Goal: Transaction & Acquisition: Purchase product/service

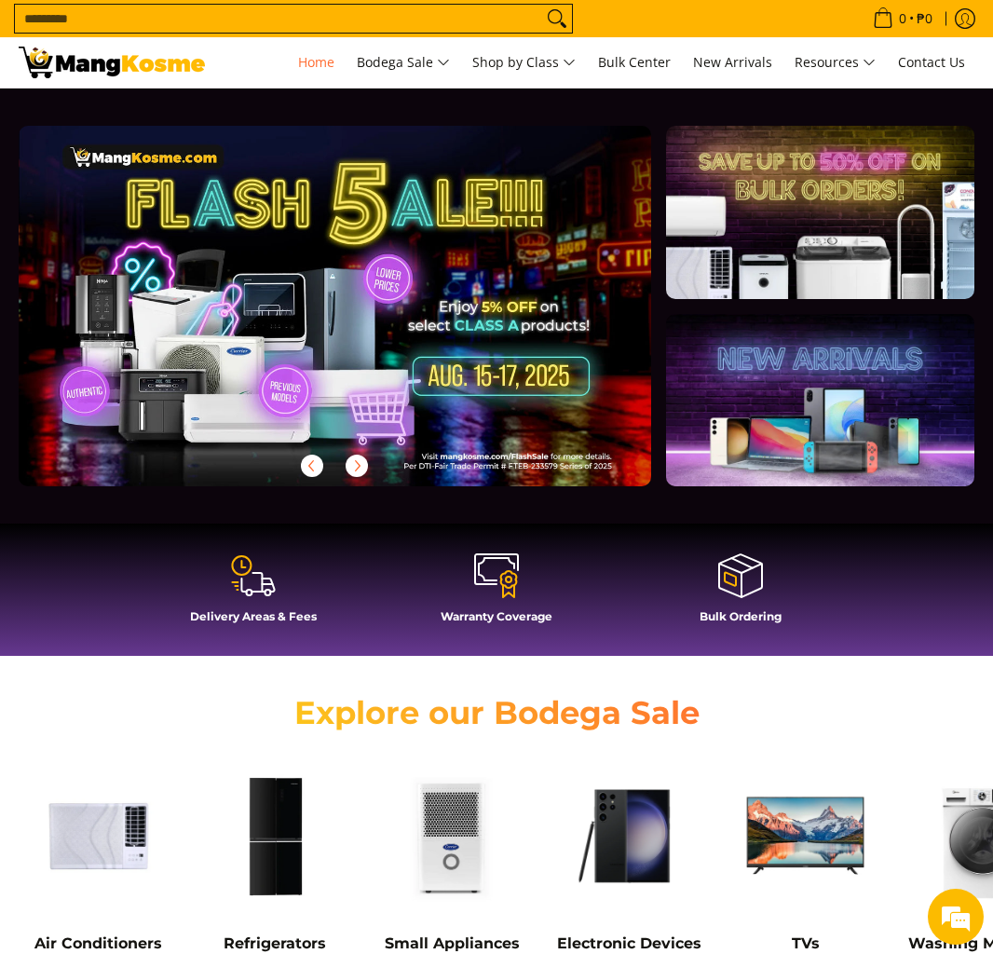
click at [226, 7] on input "Search..." at bounding box center [278, 19] width 527 height 28
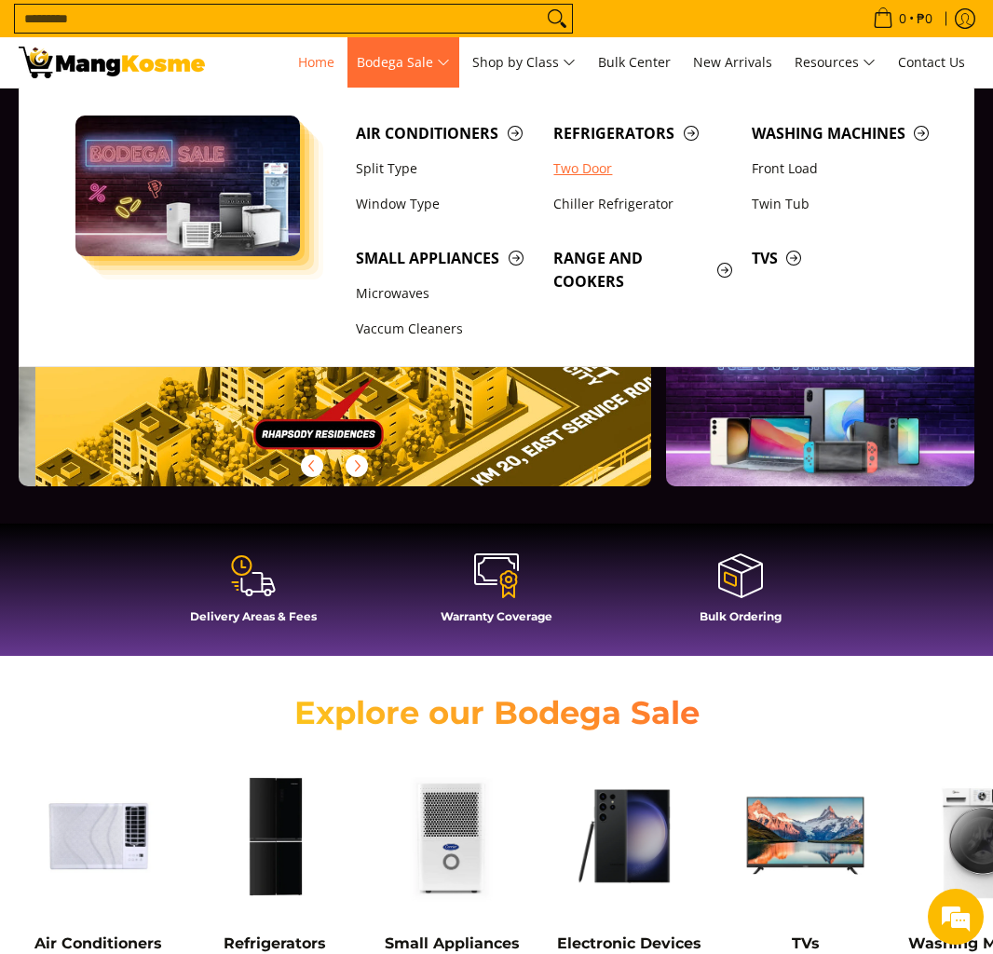
scroll to position [0, 2531]
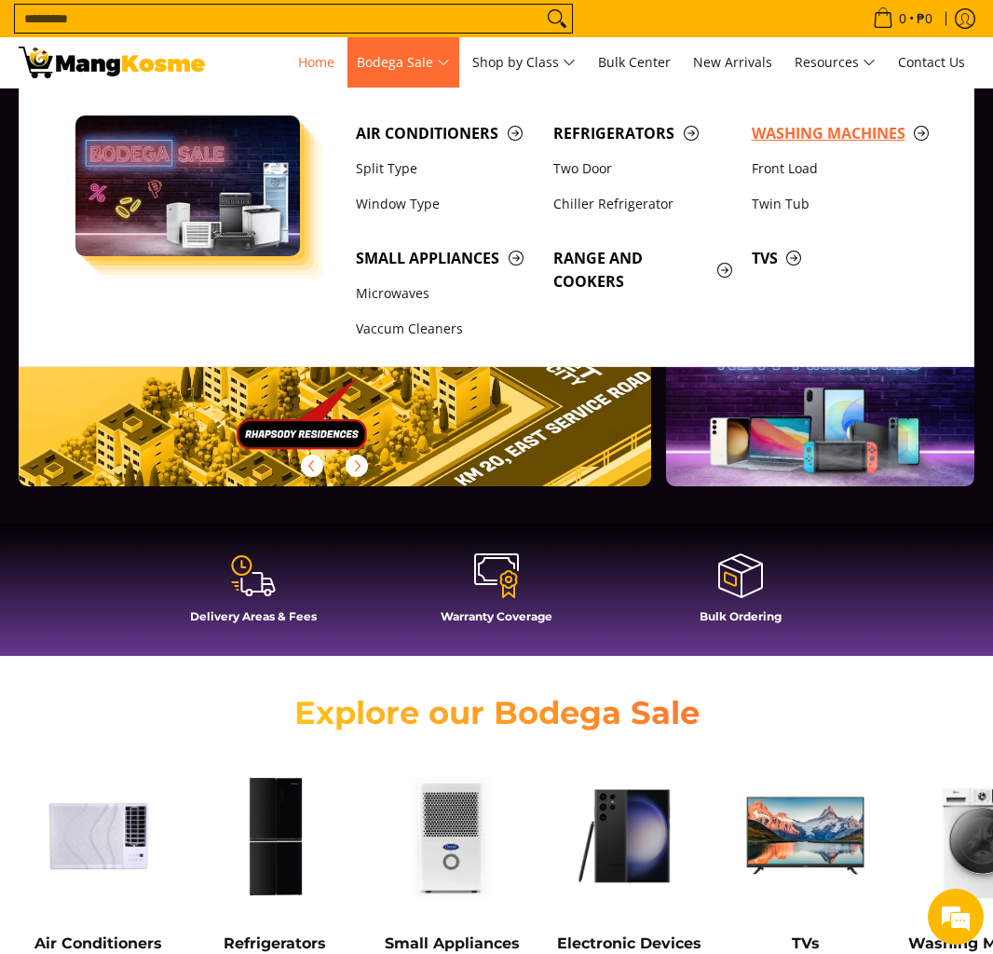
click at [766, 141] on span "Washing Machines" at bounding box center [841, 133] width 179 height 23
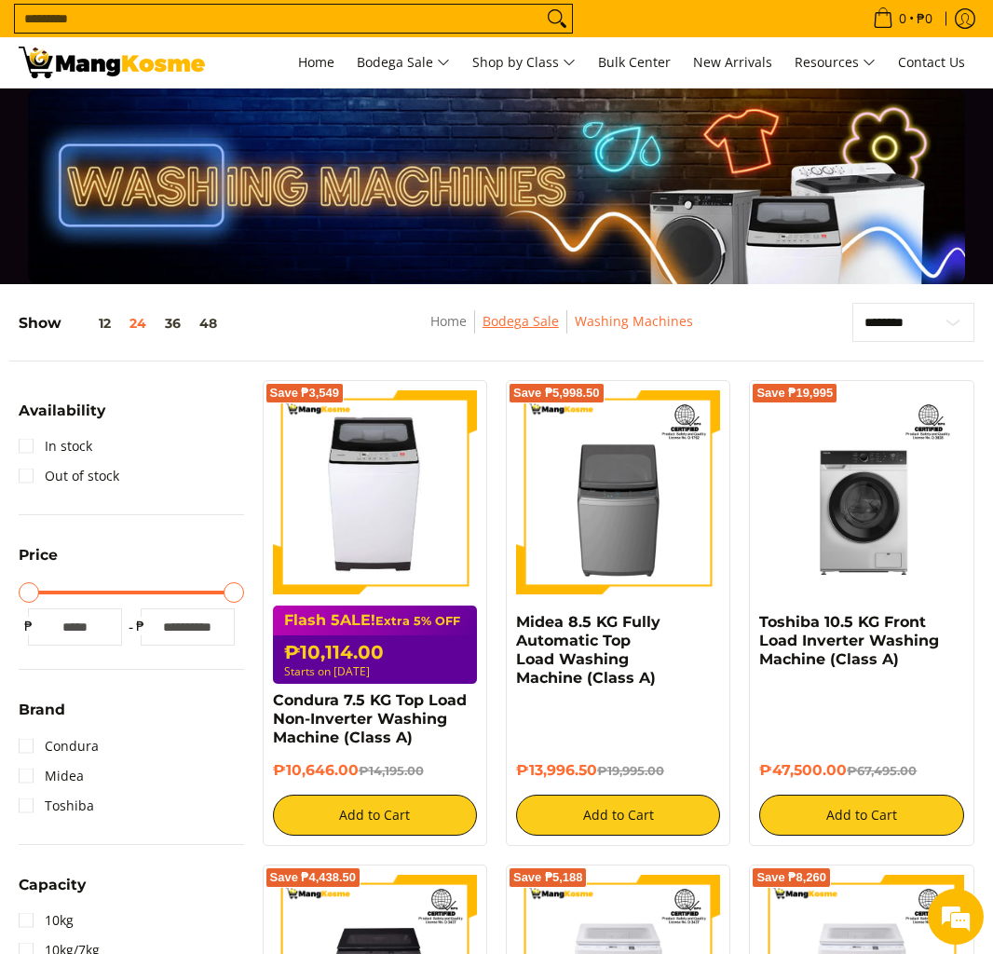
click at [516, 318] on link "Bodega Sale" at bounding box center [521, 321] width 76 height 18
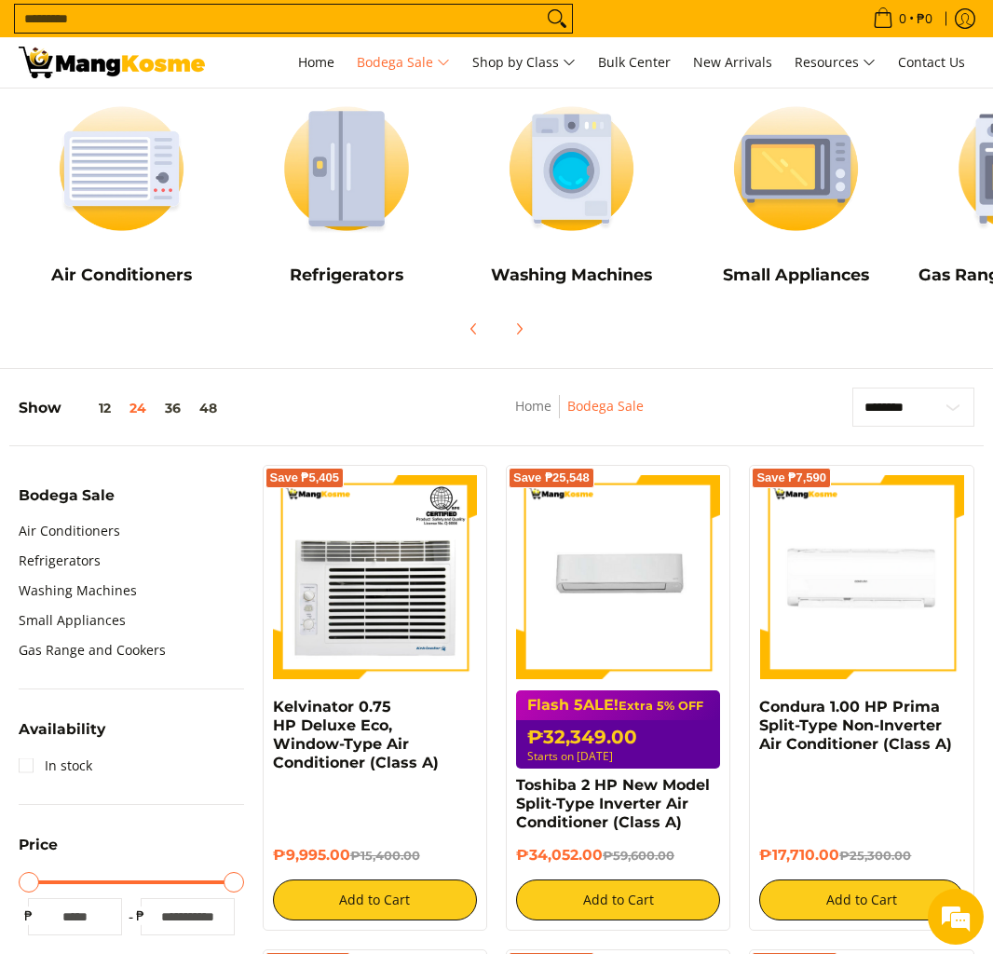
scroll to position [200, 0]
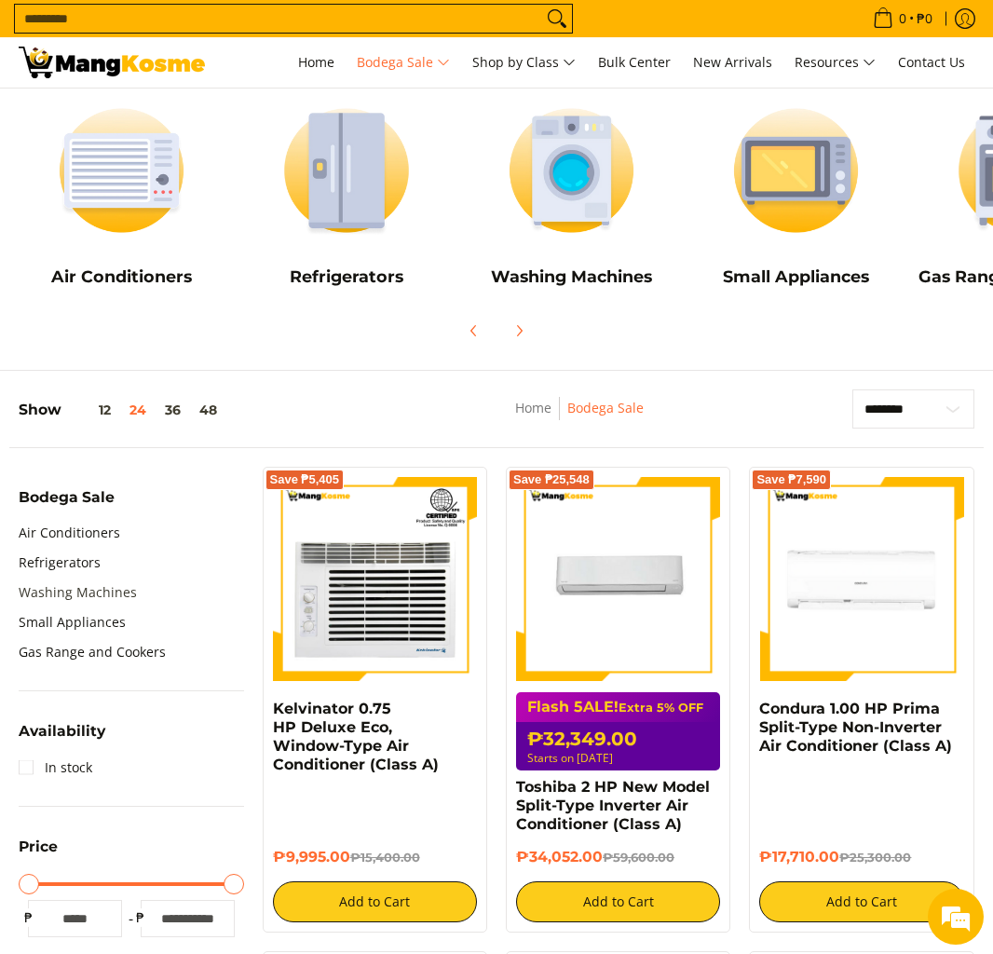
click at [80, 595] on link "Washing Machines" at bounding box center [78, 593] width 118 height 30
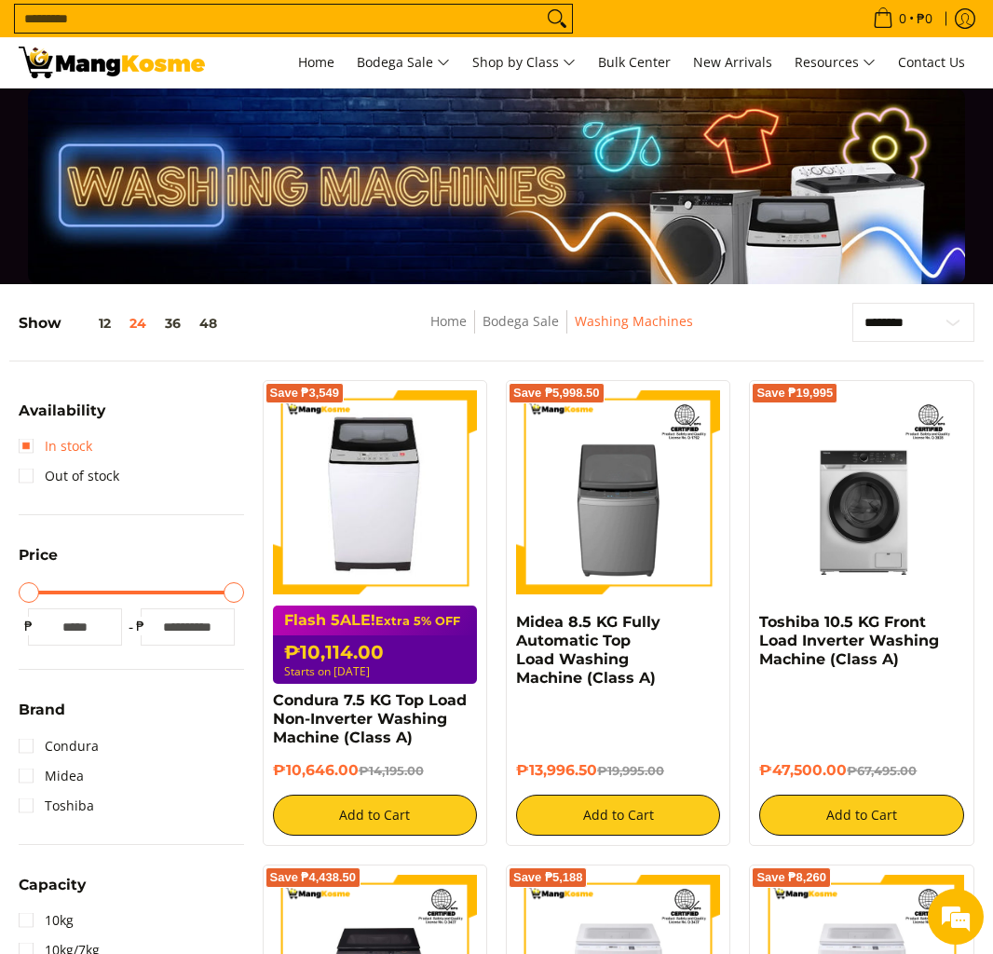
click at [29, 447] on link "In stock" at bounding box center [56, 446] width 74 height 30
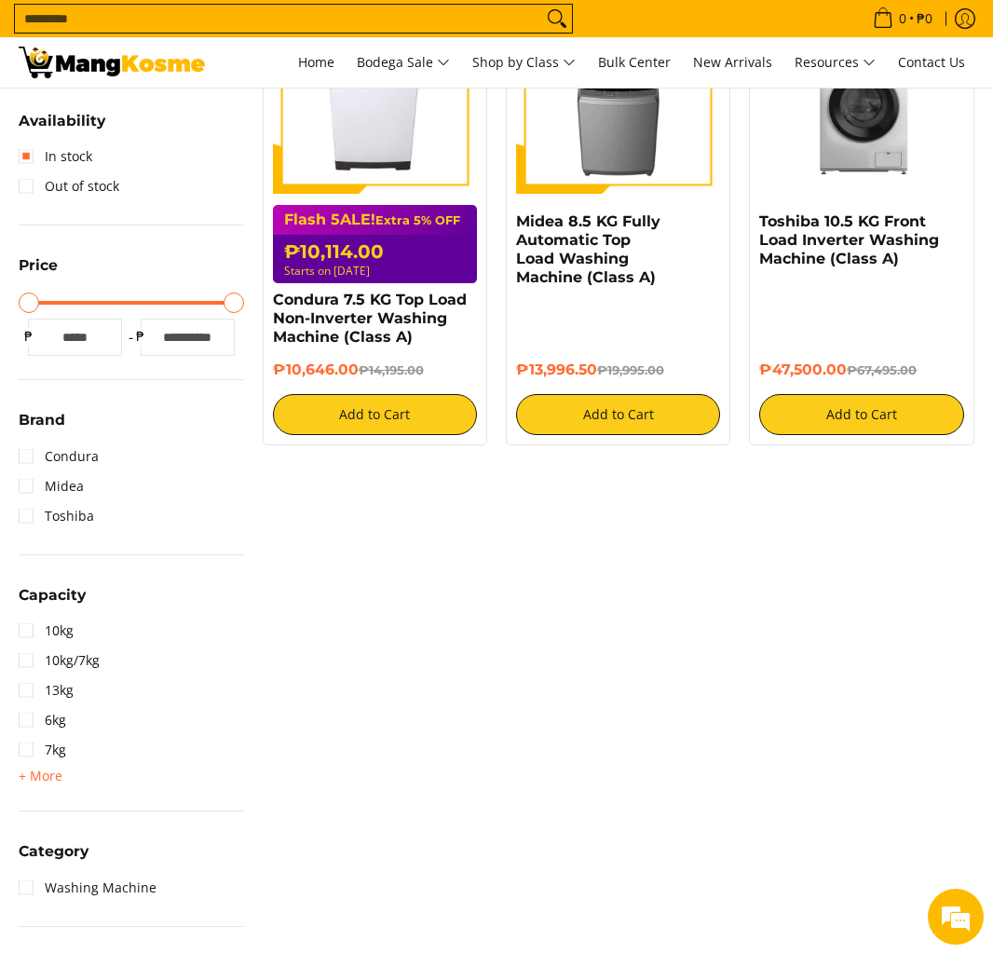
scroll to position [587, 0]
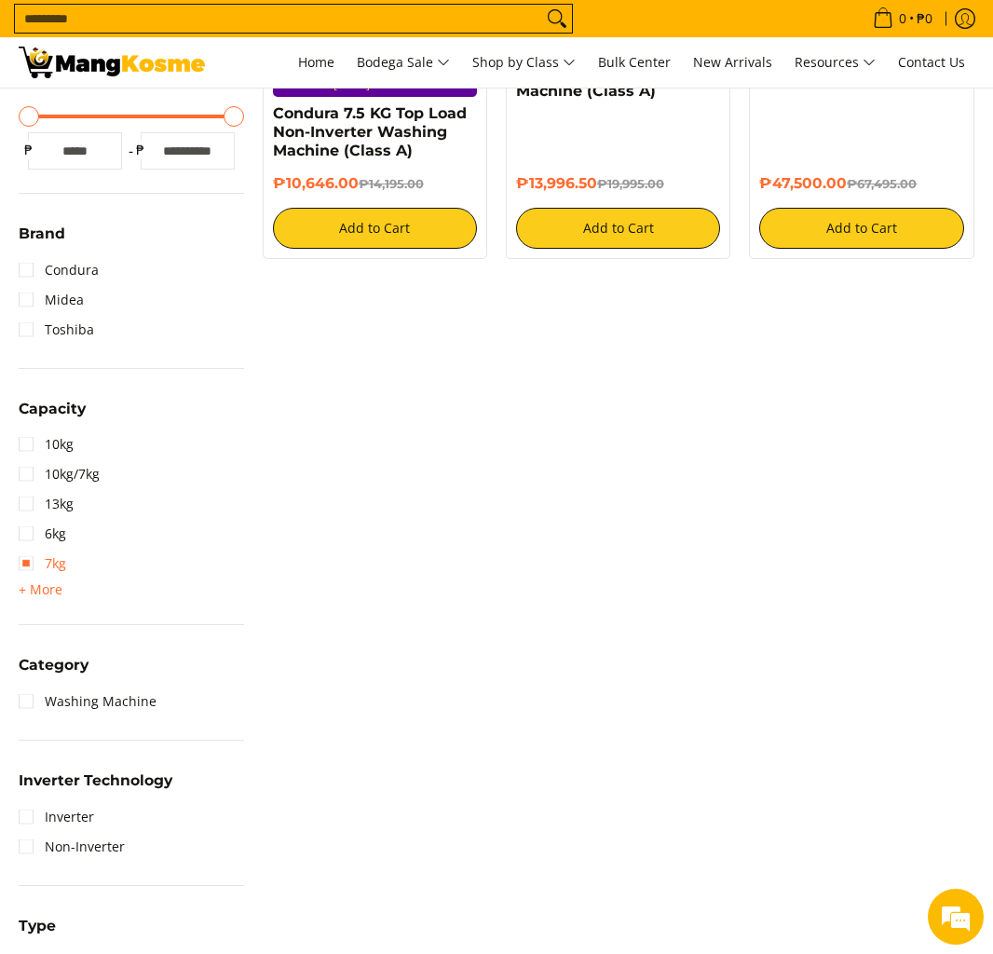
click at [28, 562] on link "7kg" at bounding box center [43, 564] width 48 height 30
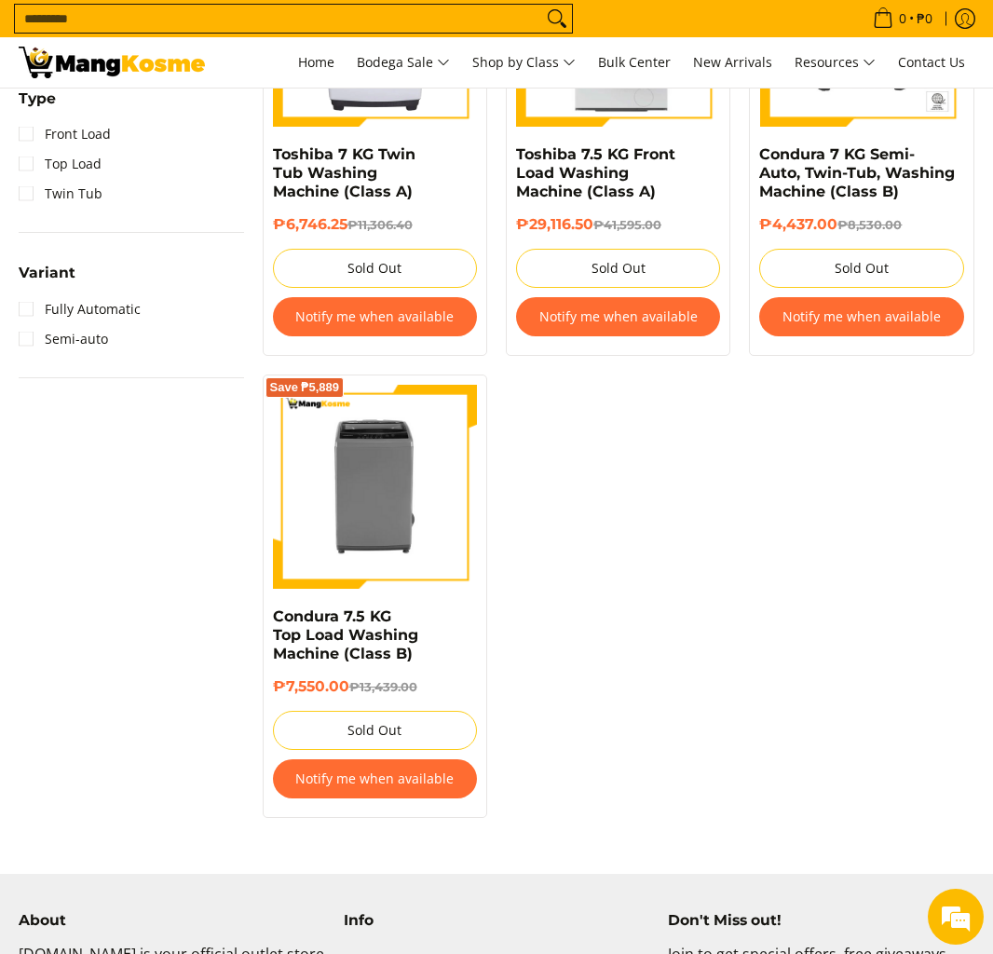
scroll to position [1426, 0]
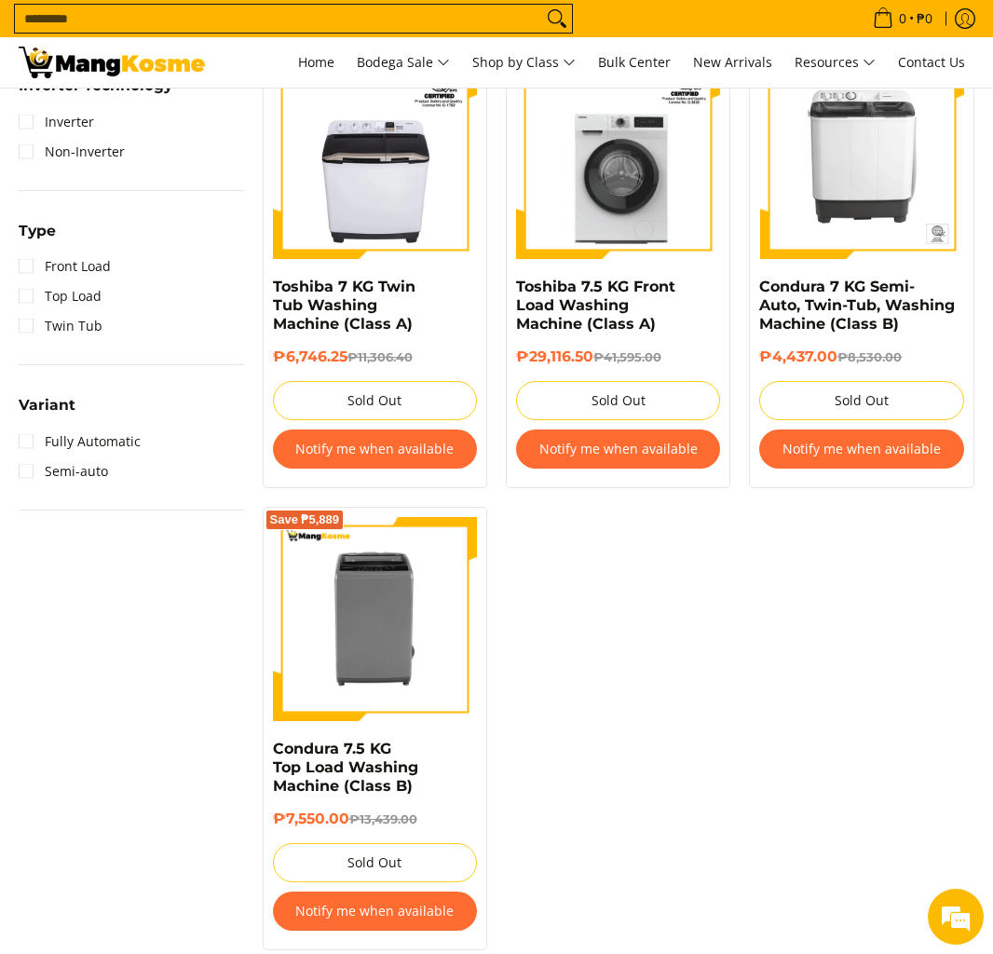
scroll to position [1239, 0]
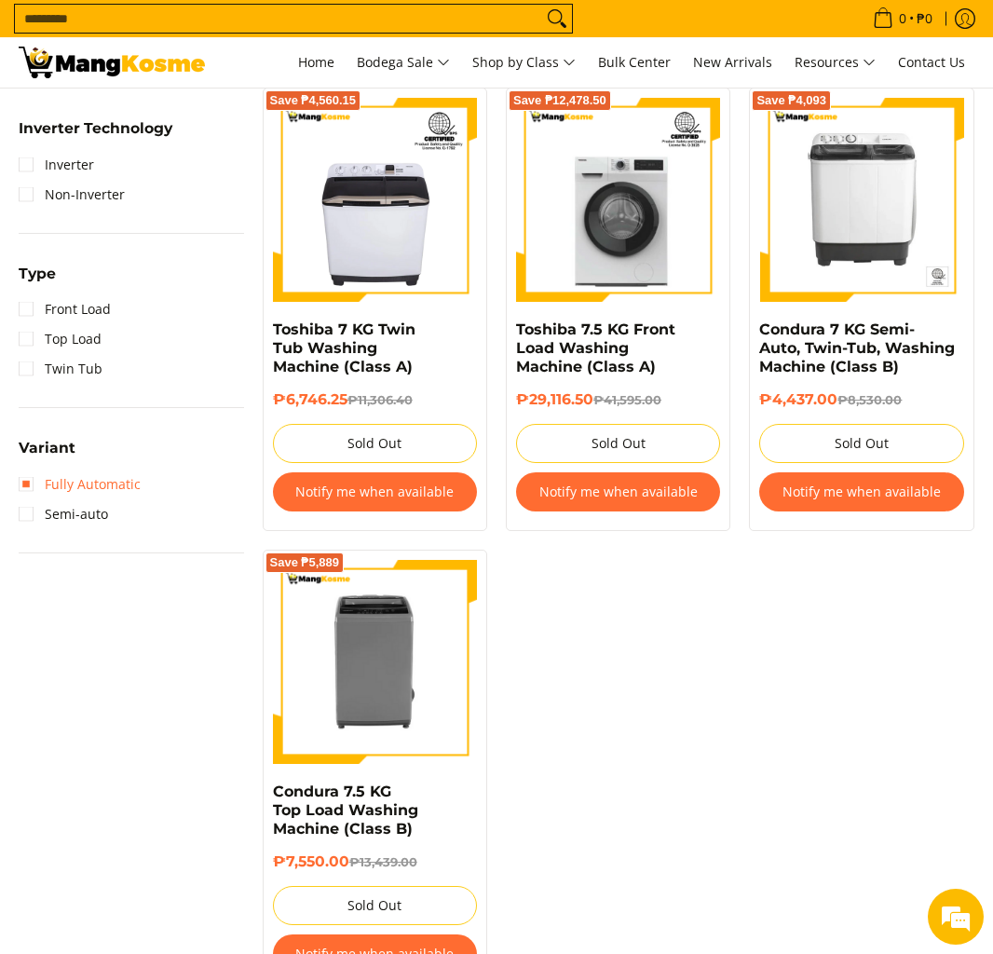
click at [34, 479] on link "Fully Automatic" at bounding box center [80, 485] width 122 height 30
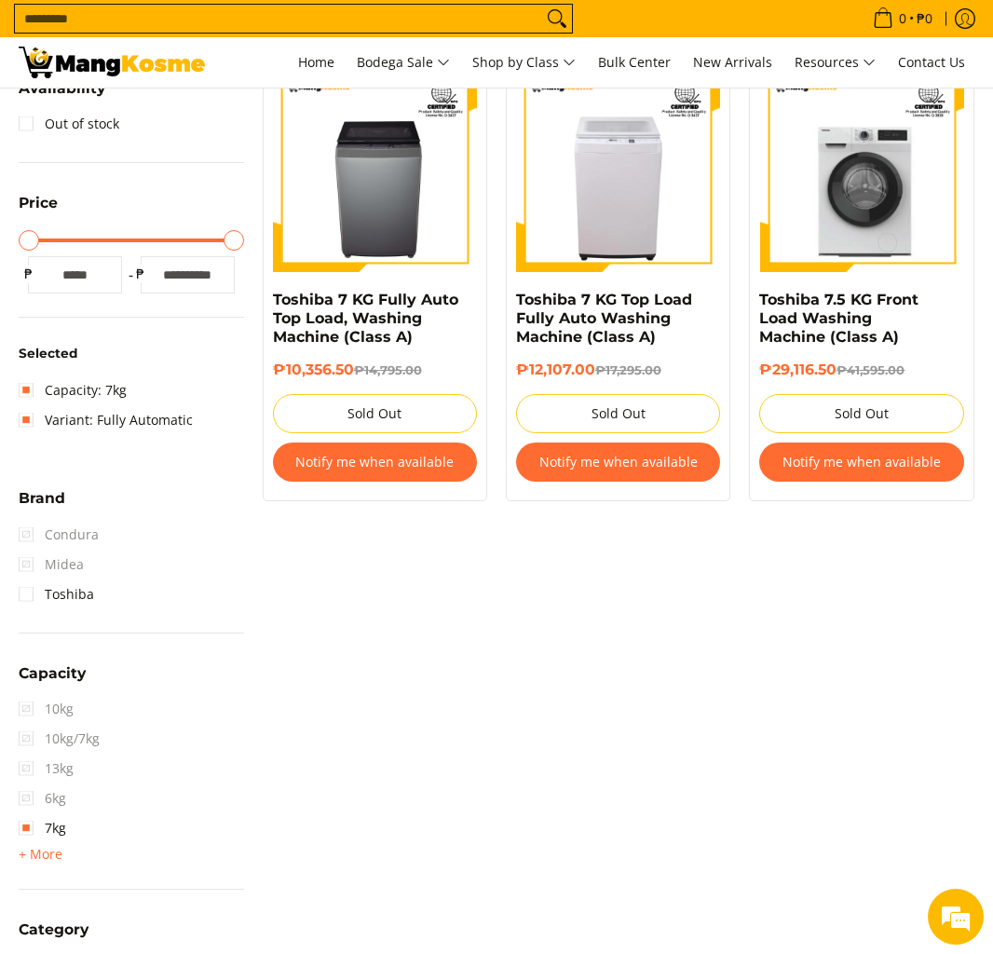
scroll to position [494, 0]
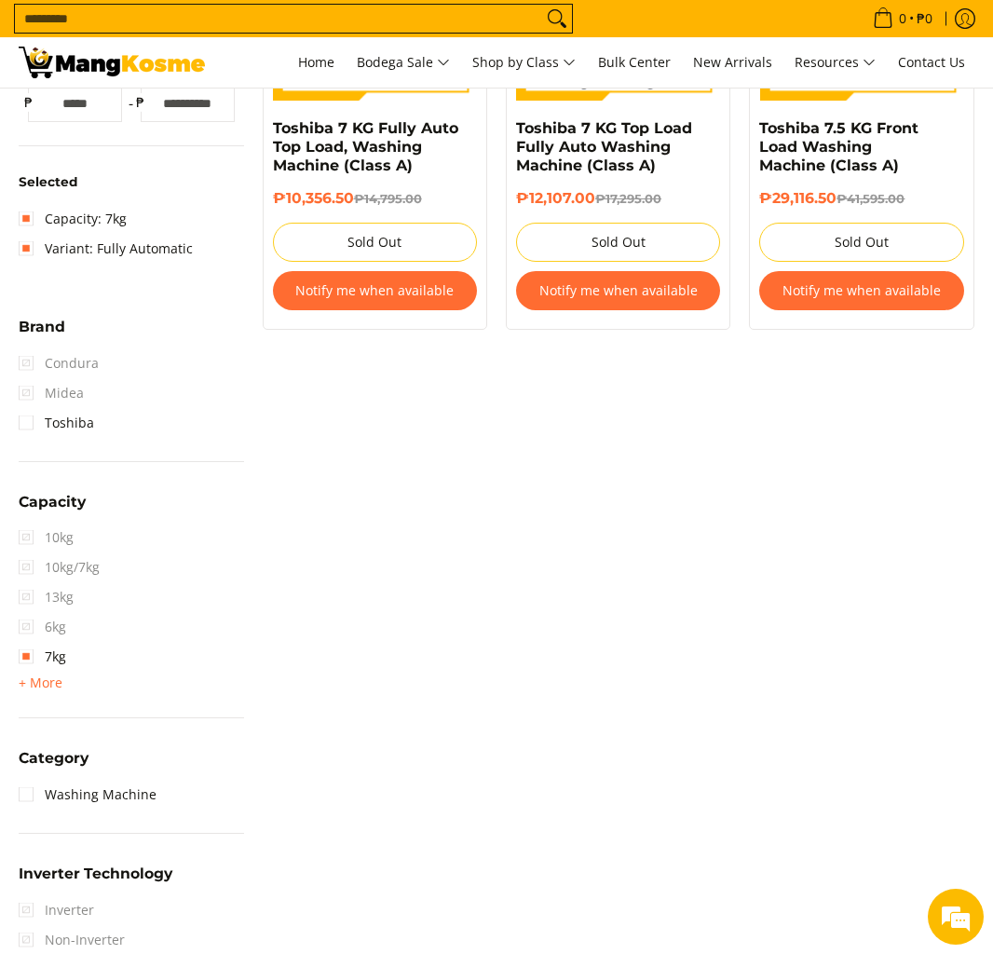
click at [25, 536] on span "10kg" at bounding box center [46, 538] width 55 height 30
click at [45, 686] on span "+ More" at bounding box center [41, 683] width 44 height 15
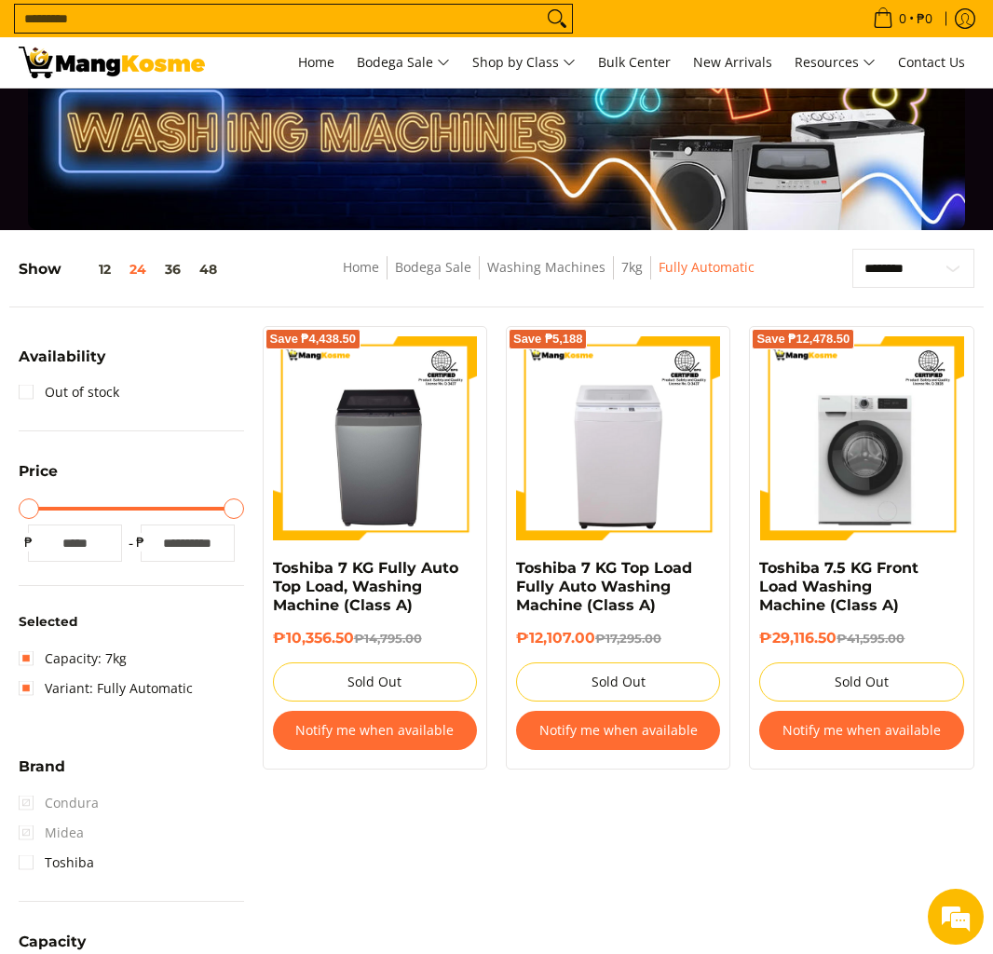
scroll to position [28, 0]
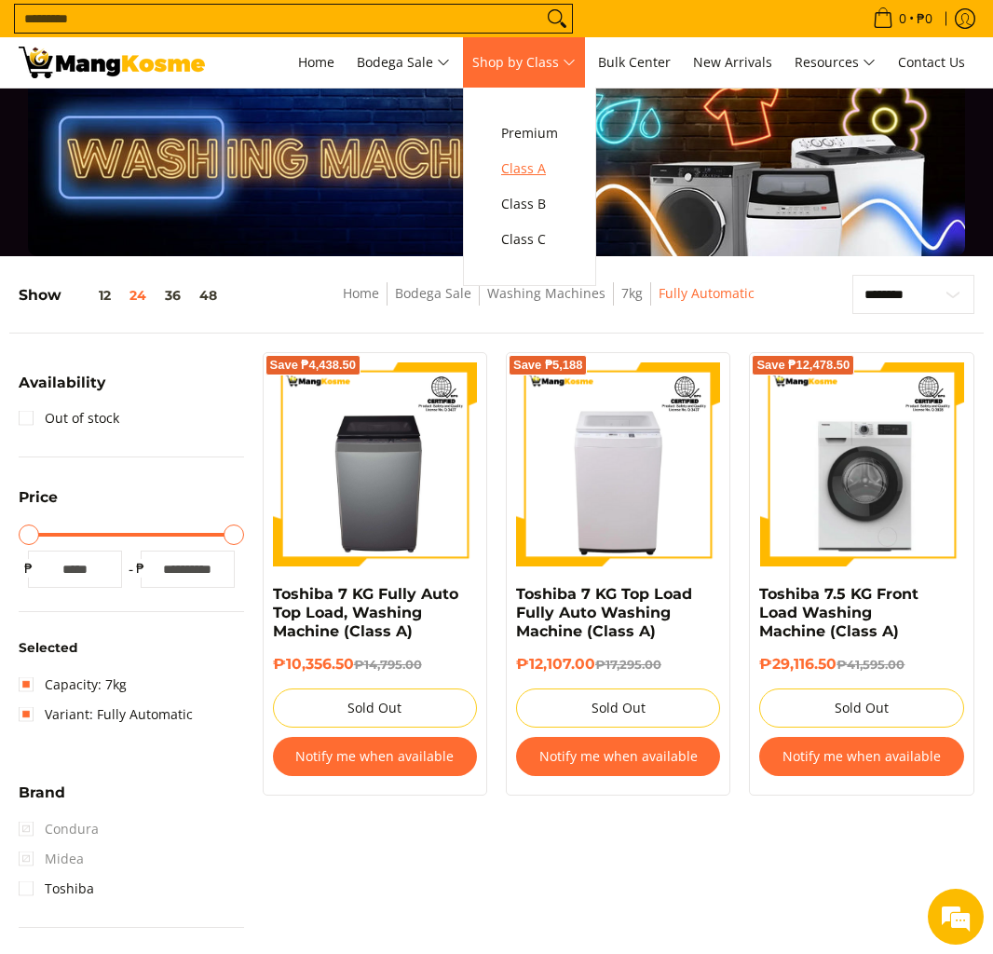
click at [532, 157] on span "Class A" at bounding box center [529, 168] width 57 height 23
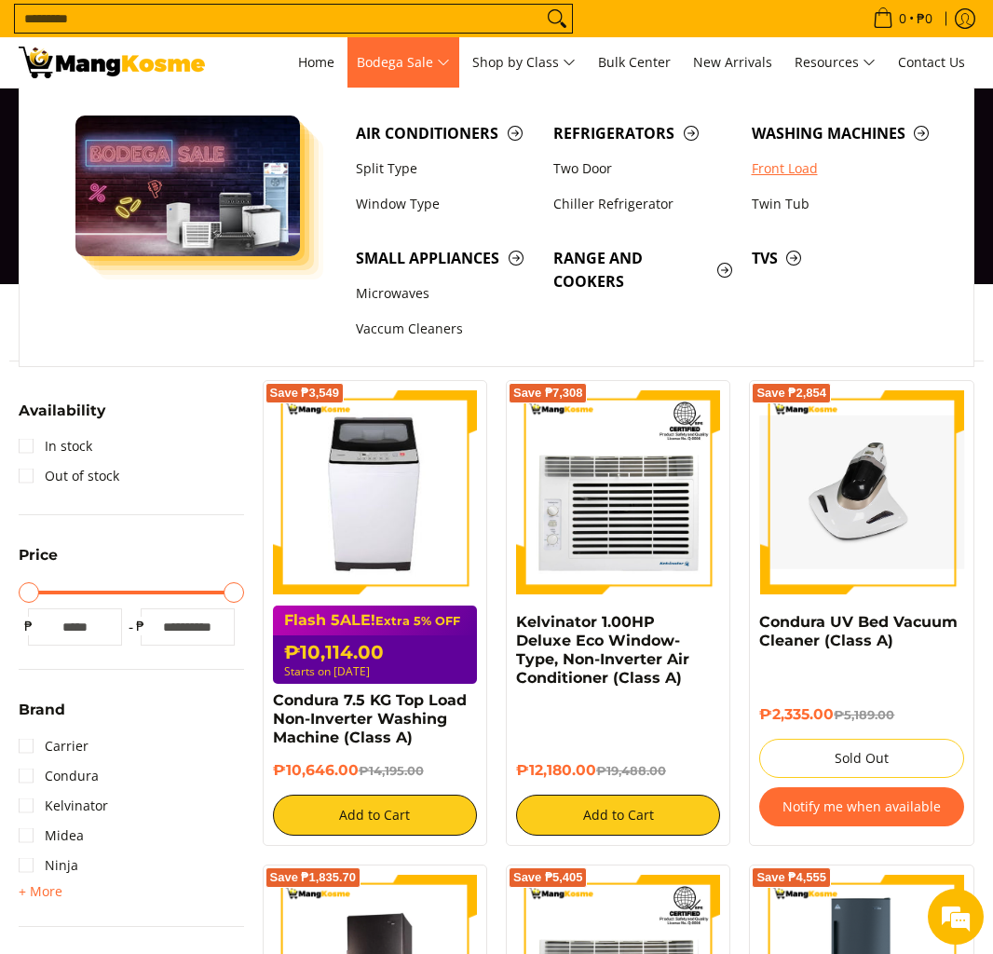
click at [801, 186] on link "Front Load" at bounding box center [842, 168] width 198 height 35
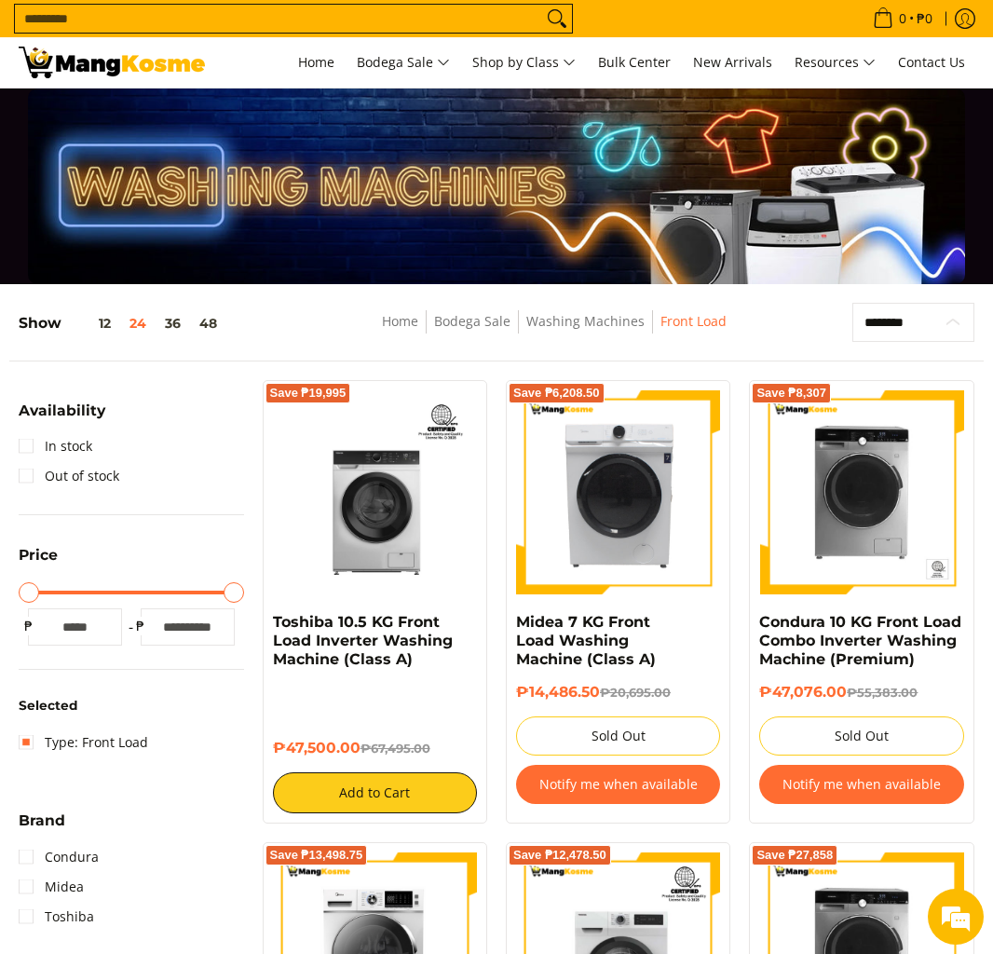
click at [936, 330] on select "**********" at bounding box center [914, 322] width 122 height 39
select select "**********"
click at [853, 303] on select "**********" at bounding box center [914, 322] width 122 height 39
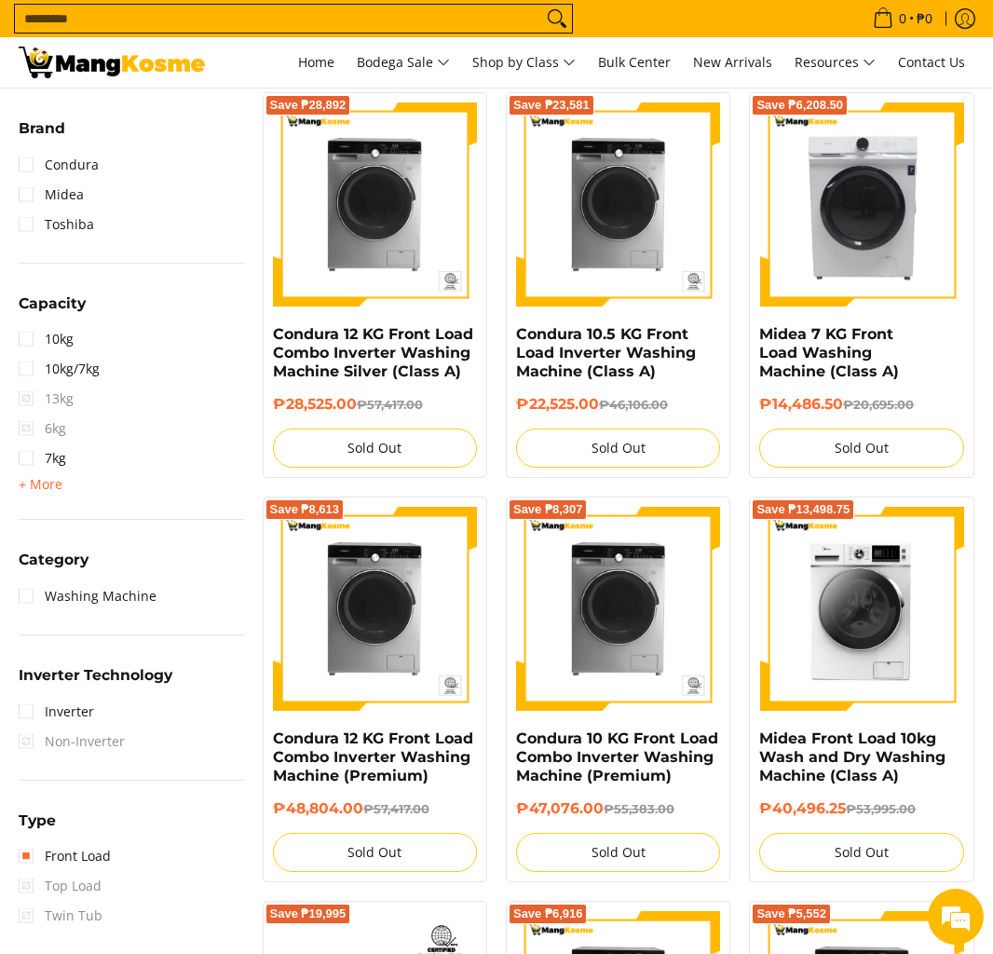
scroll to position [1025, 0]
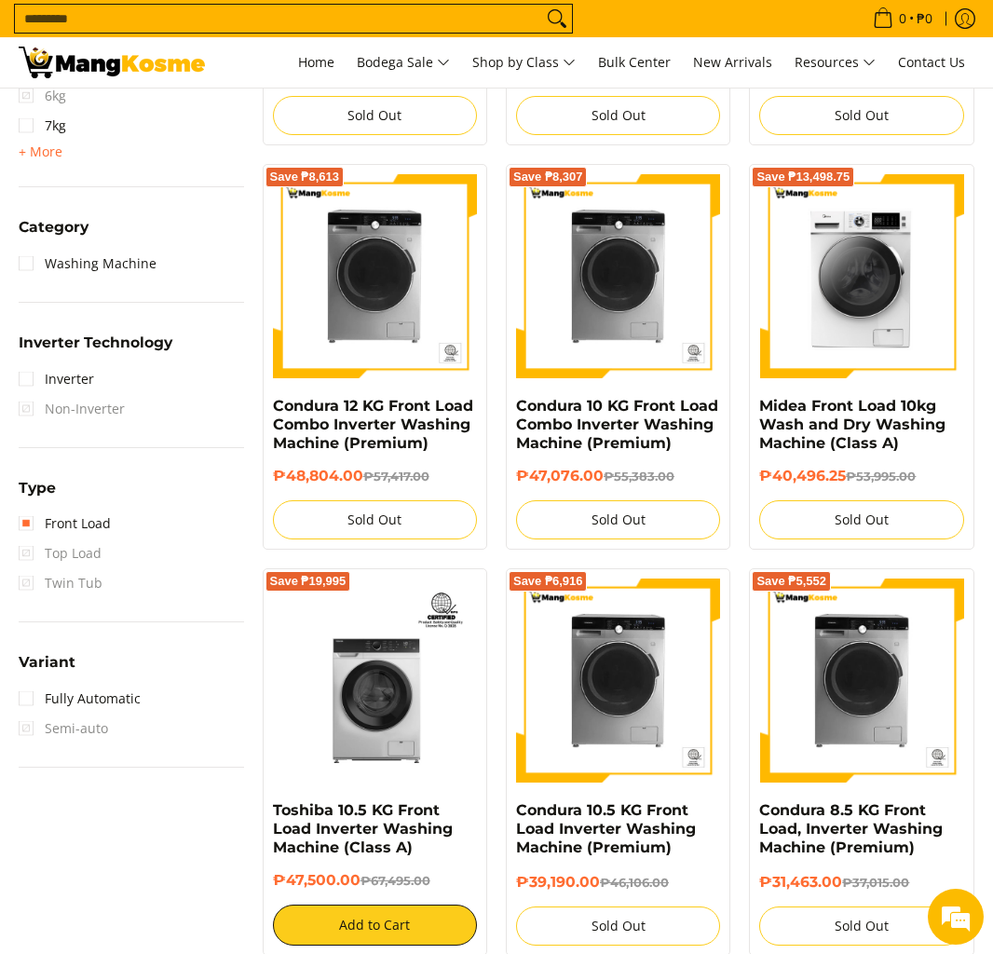
click at [28, 551] on span "Top Load" at bounding box center [60, 554] width 83 height 30
click at [49, 526] on link "Front Load" at bounding box center [65, 524] width 92 height 30
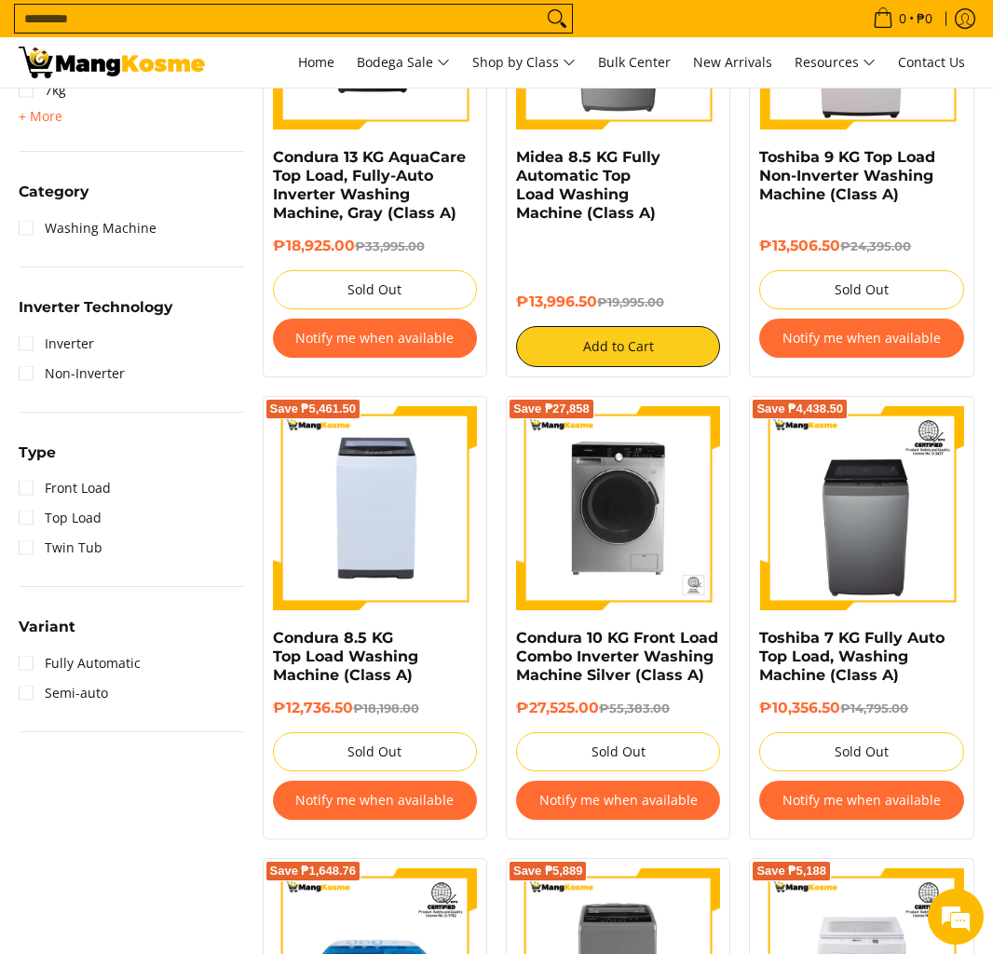
scroll to position [960, 0]
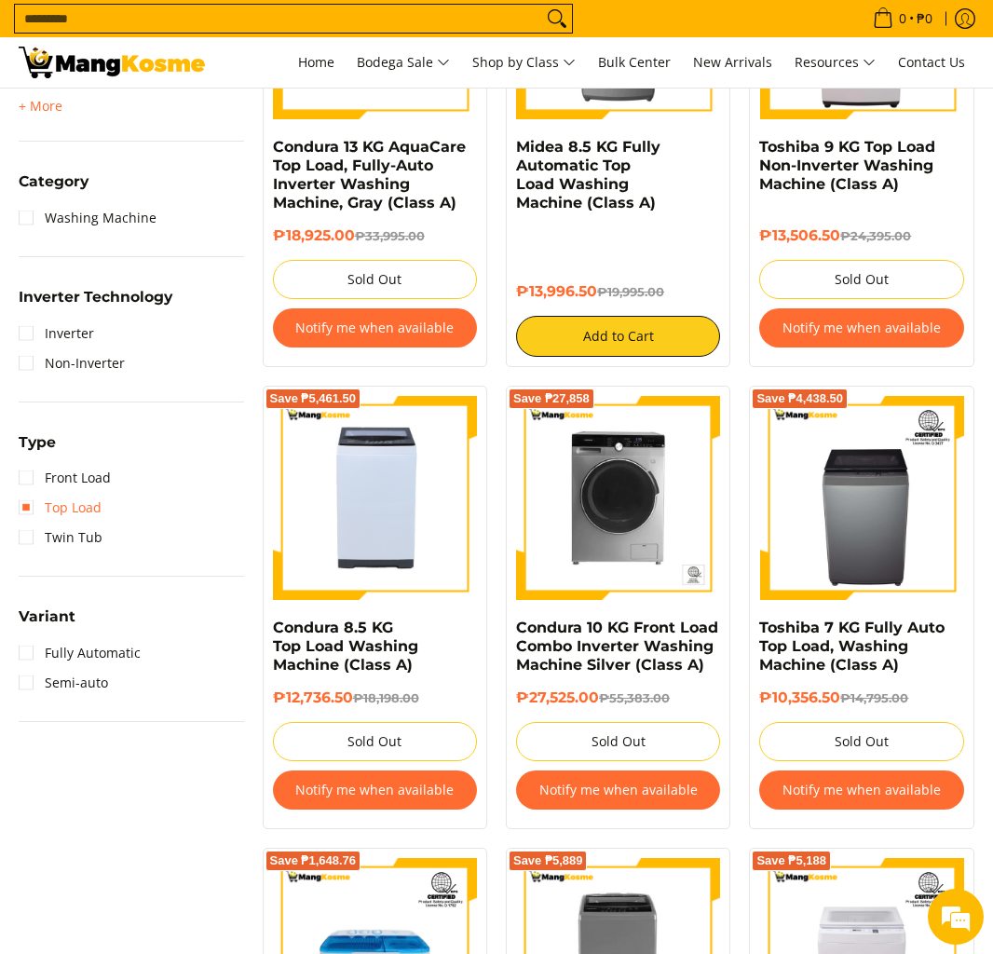
click at [33, 506] on link "Top Load" at bounding box center [60, 508] width 83 height 30
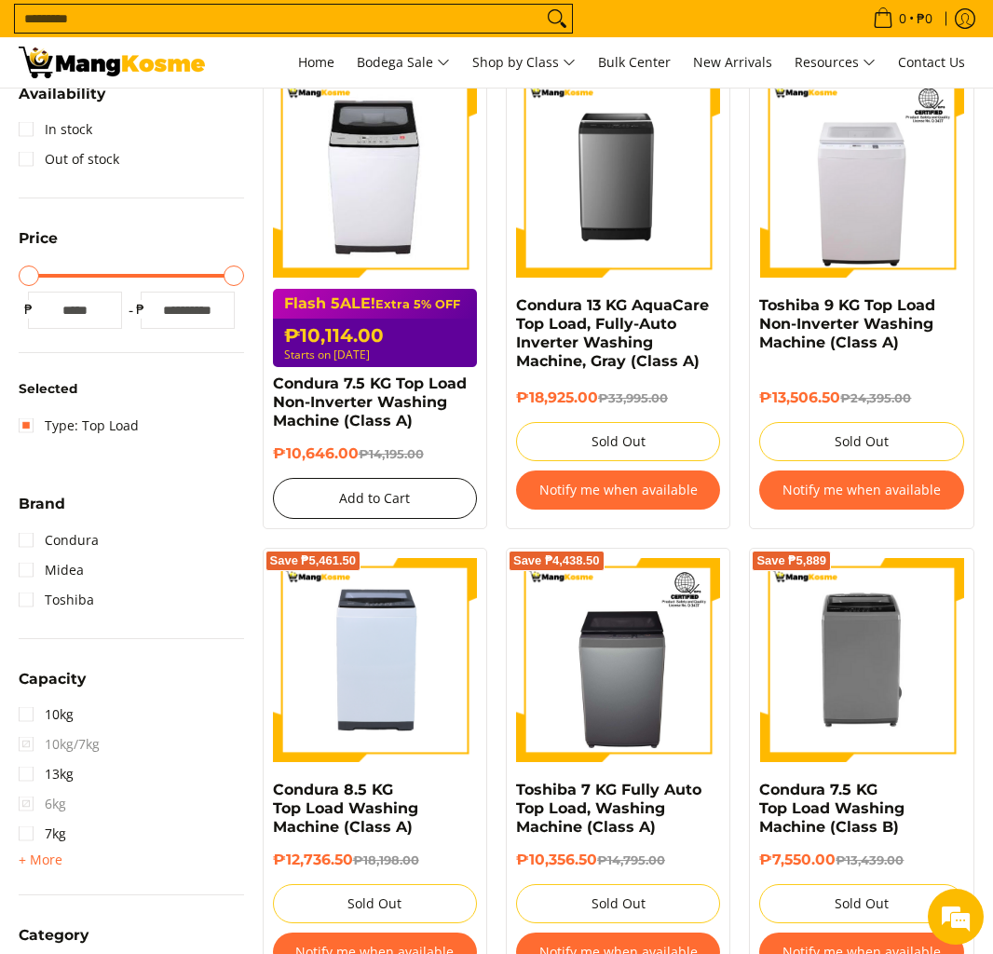
scroll to position [214, 0]
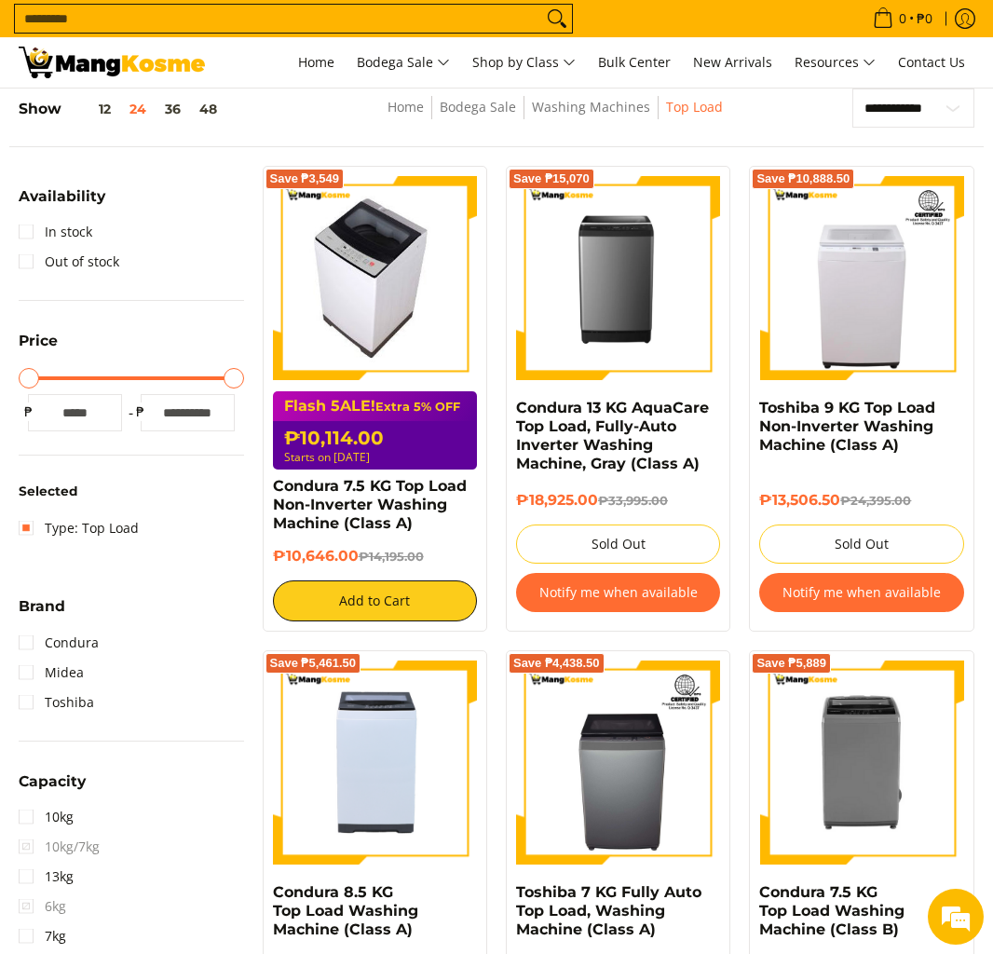
click at [404, 313] on img at bounding box center [374, 278] width 181 height 204
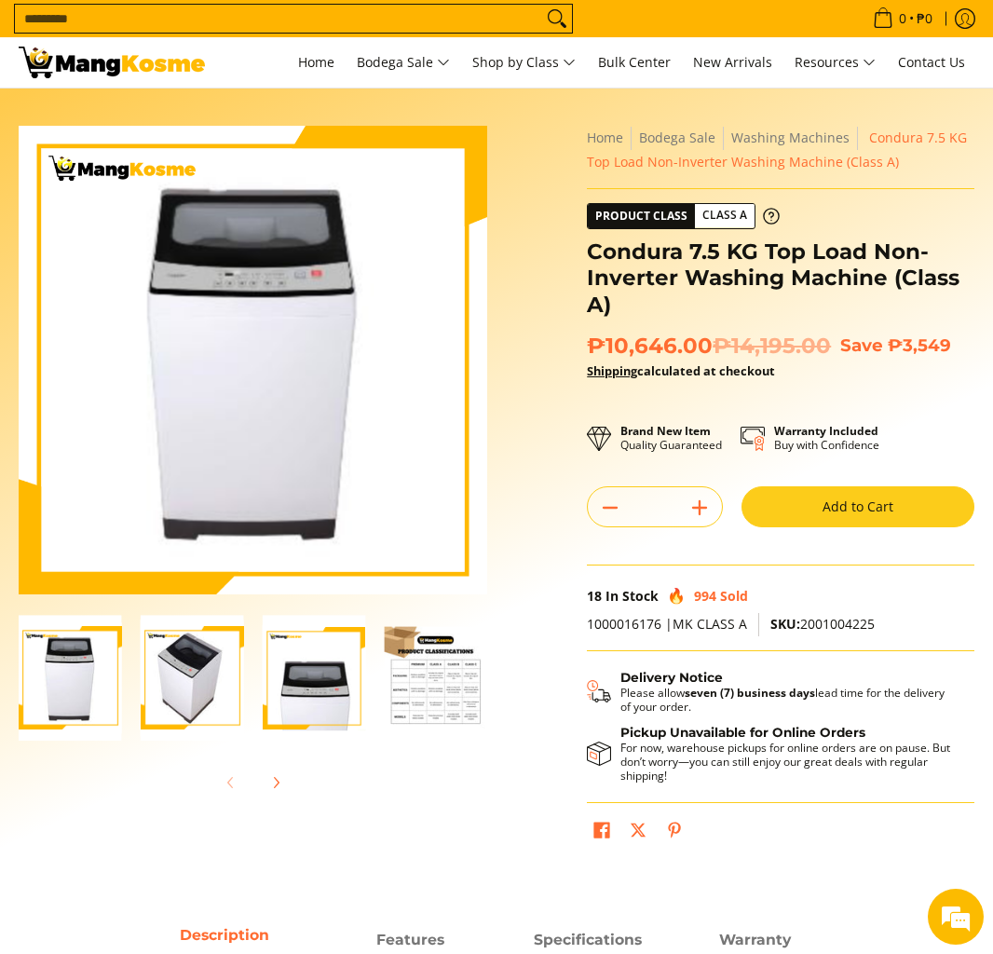
click at [434, 660] on img "Condura 7.5 KG Top Load Non-Inverter Washing Machine (Class A)-4" at bounding box center [435, 677] width 103 height 103
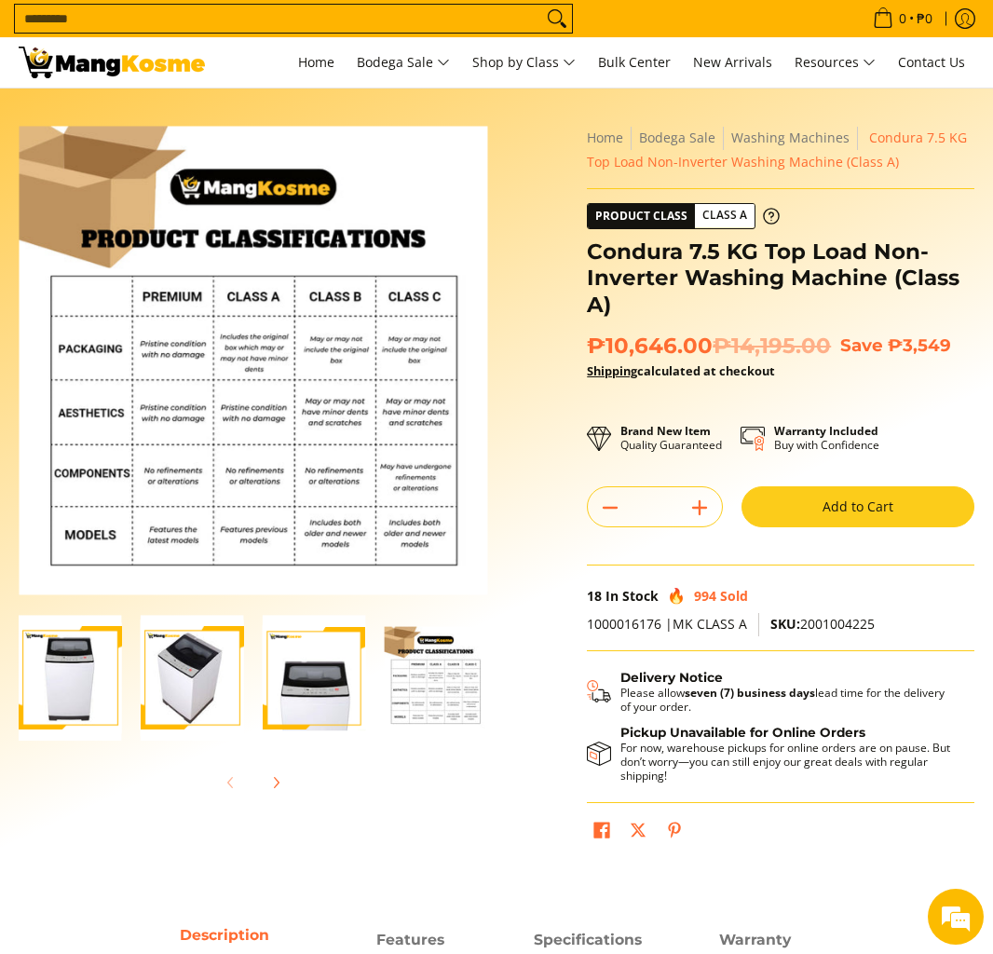
click at [282, 681] on img "Condura 7.5 KG Top Load Non-Inverter Washing Machine (Class A)-3" at bounding box center [314, 678] width 103 height 127
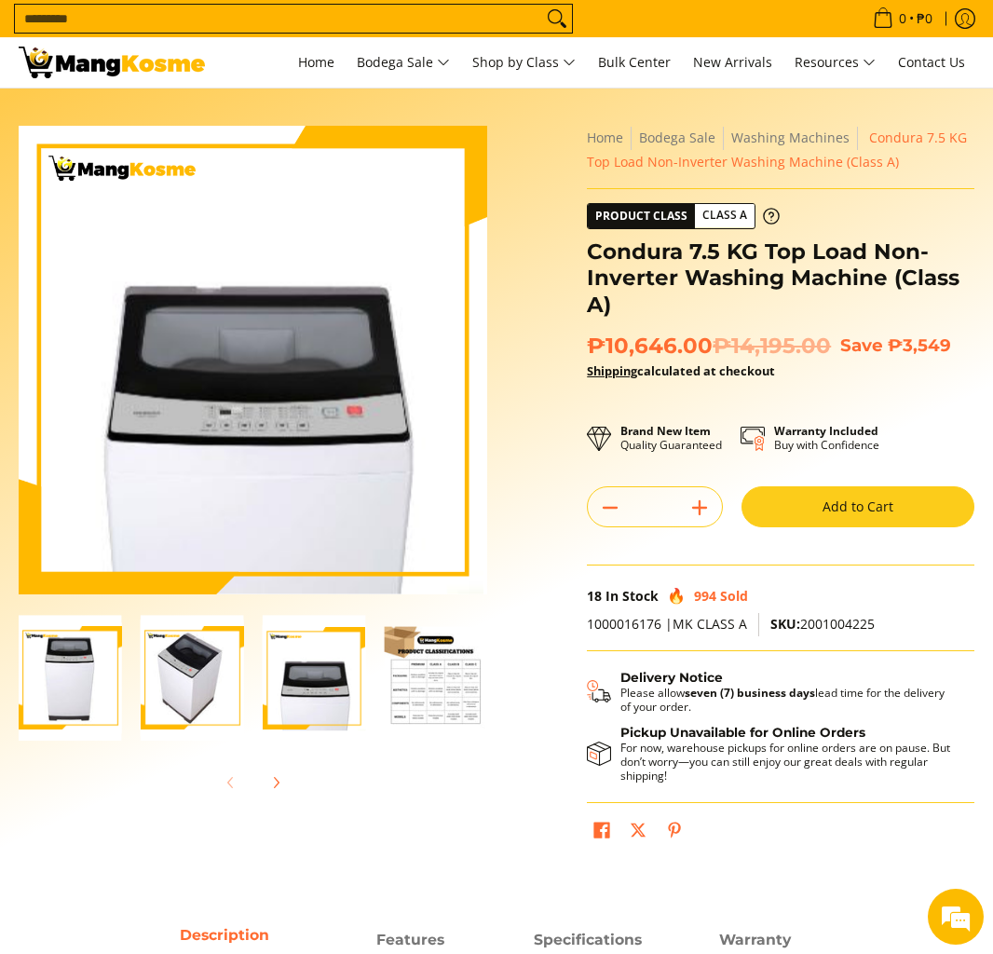
click at [191, 667] on img "Condura 7.5 KG Top Load Non-Inverter Washing Machine (Class A)-2" at bounding box center [192, 678] width 103 height 127
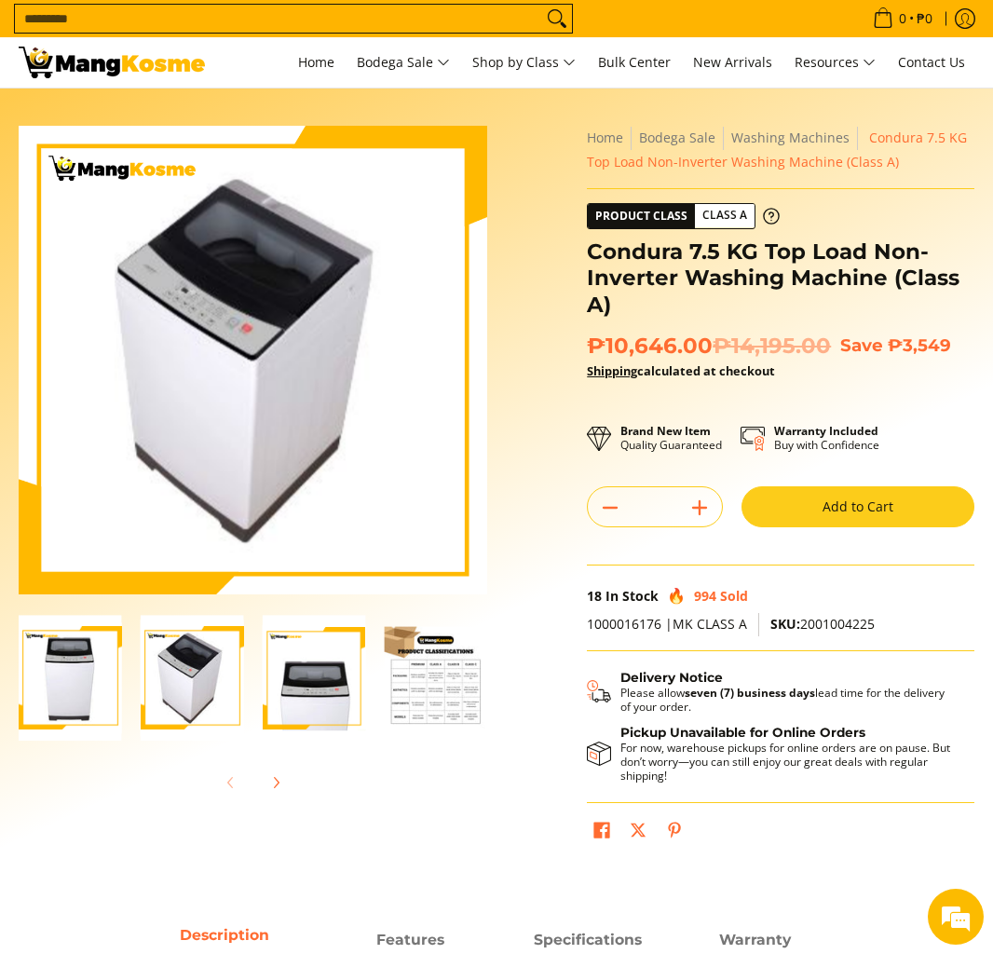
click at [72, 679] on img "condura-7.5kg-topload-non-inverter-washing-machine-class-c-full-view-mang-kosme" at bounding box center [70, 678] width 103 height 127
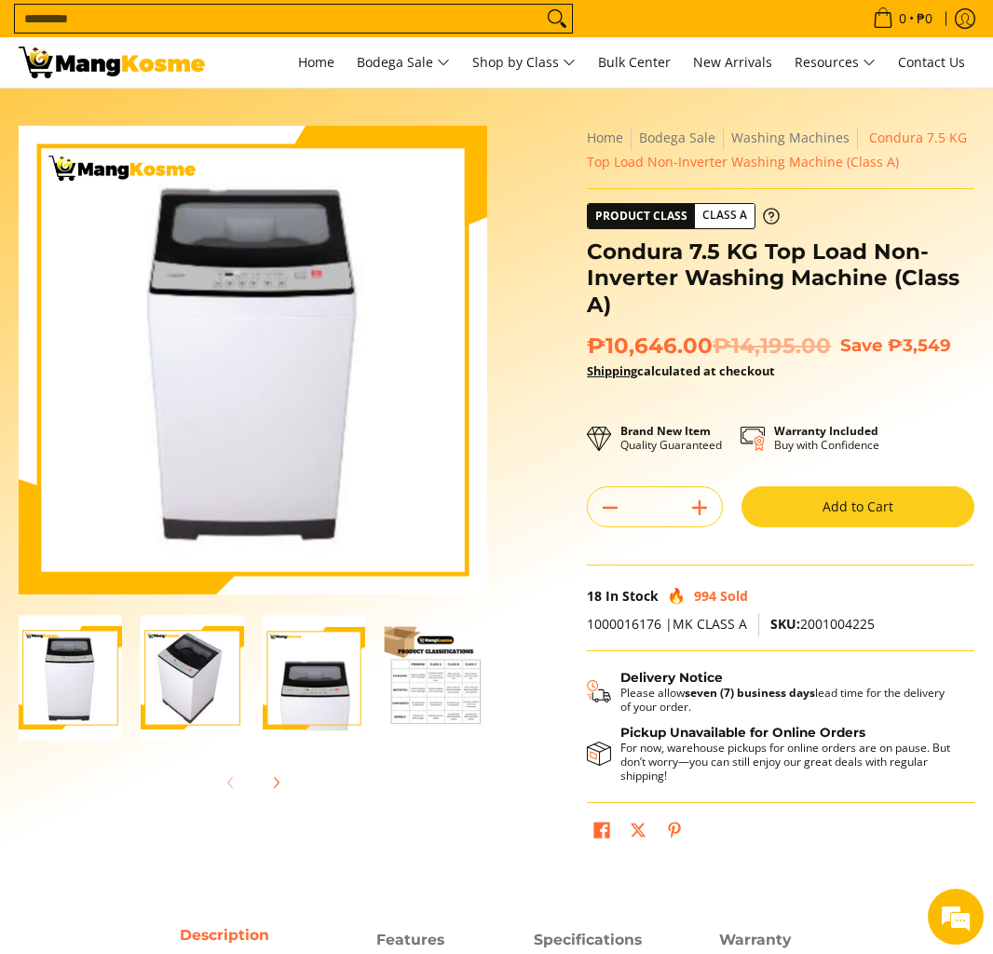
scroll to position [0, 3]
click at [349, 677] on img "Condura 7.5 KG Top Load Non-Inverter Washing Machine (Class A)-3" at bounding box center [311, 678] width 103 height 127
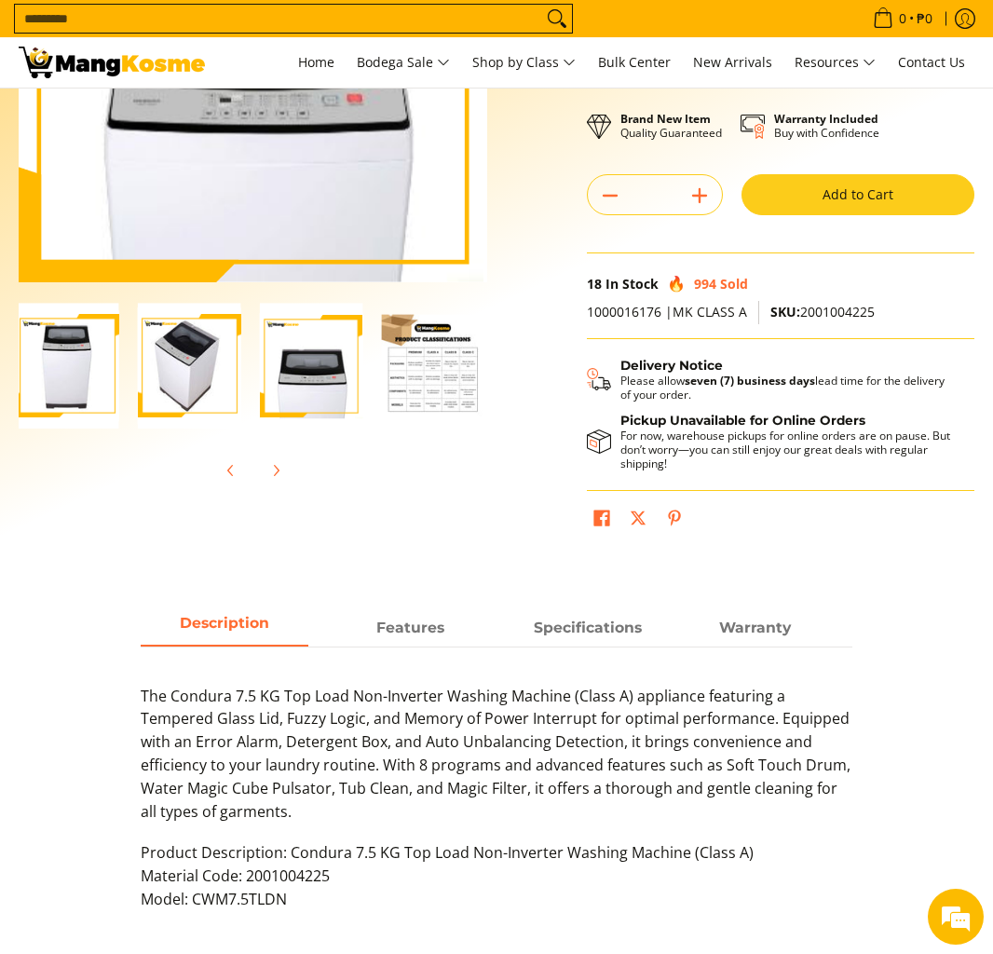
scroll to position [0, 0]
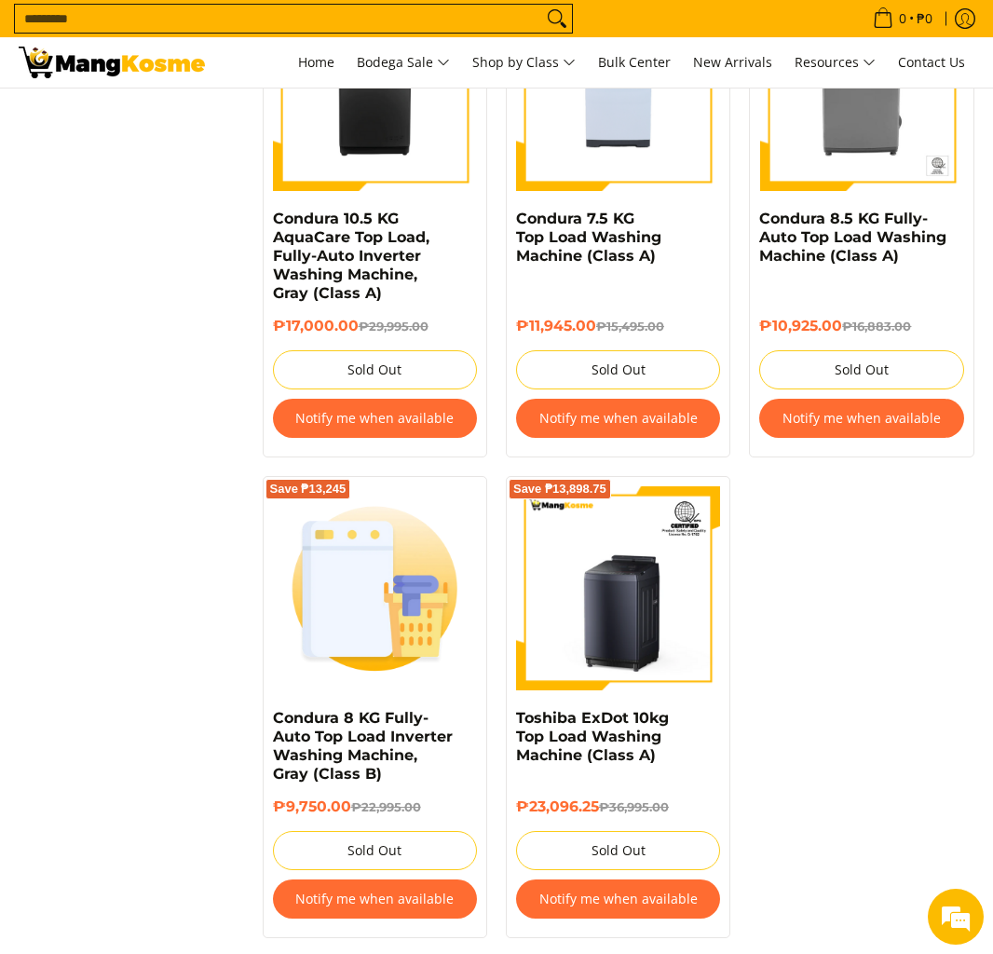
scroll to position [1892, 0]
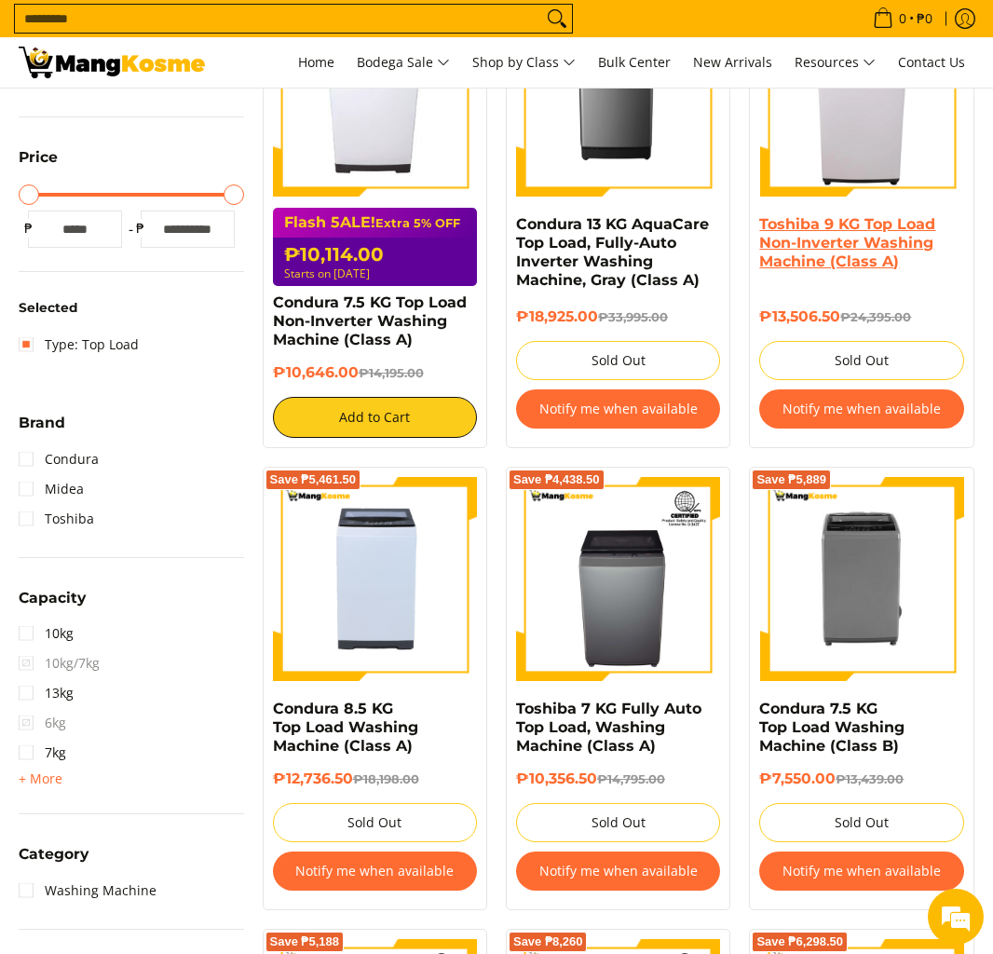
scroll to position [121, 0]
